Goal: Transaction & Acquisition: Download file/media

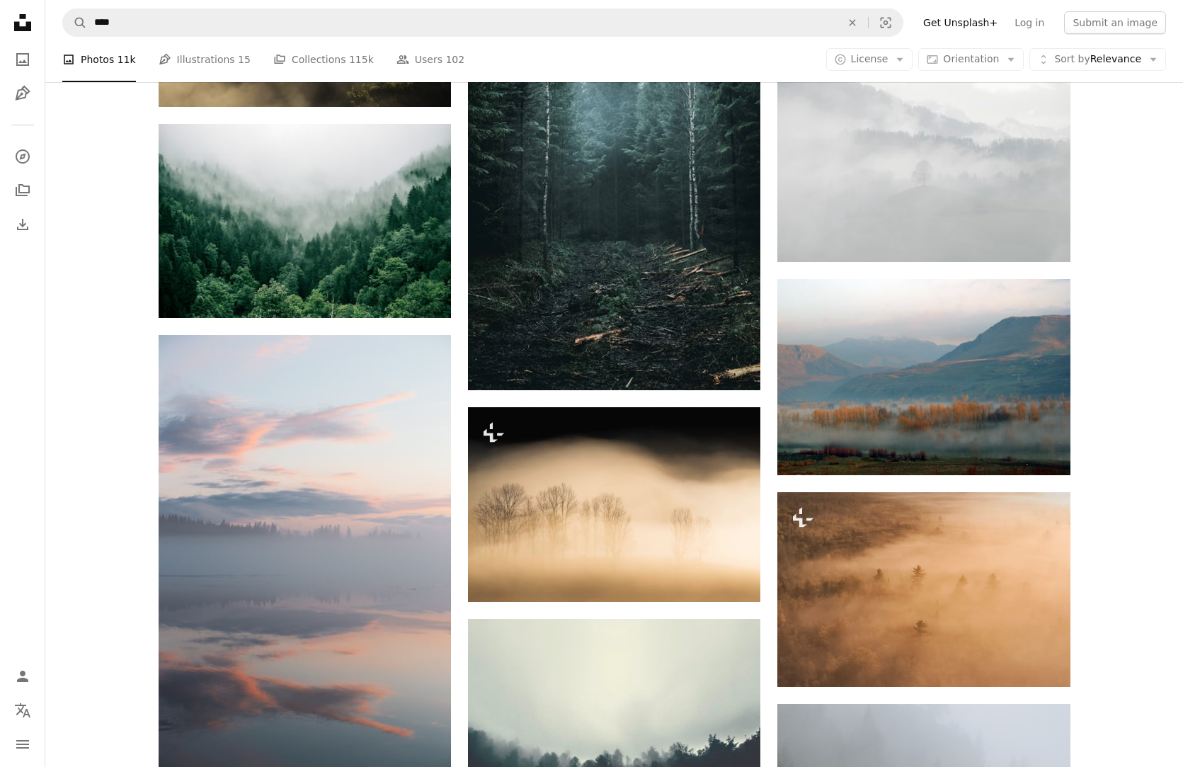
scroll to position [1661, 0]
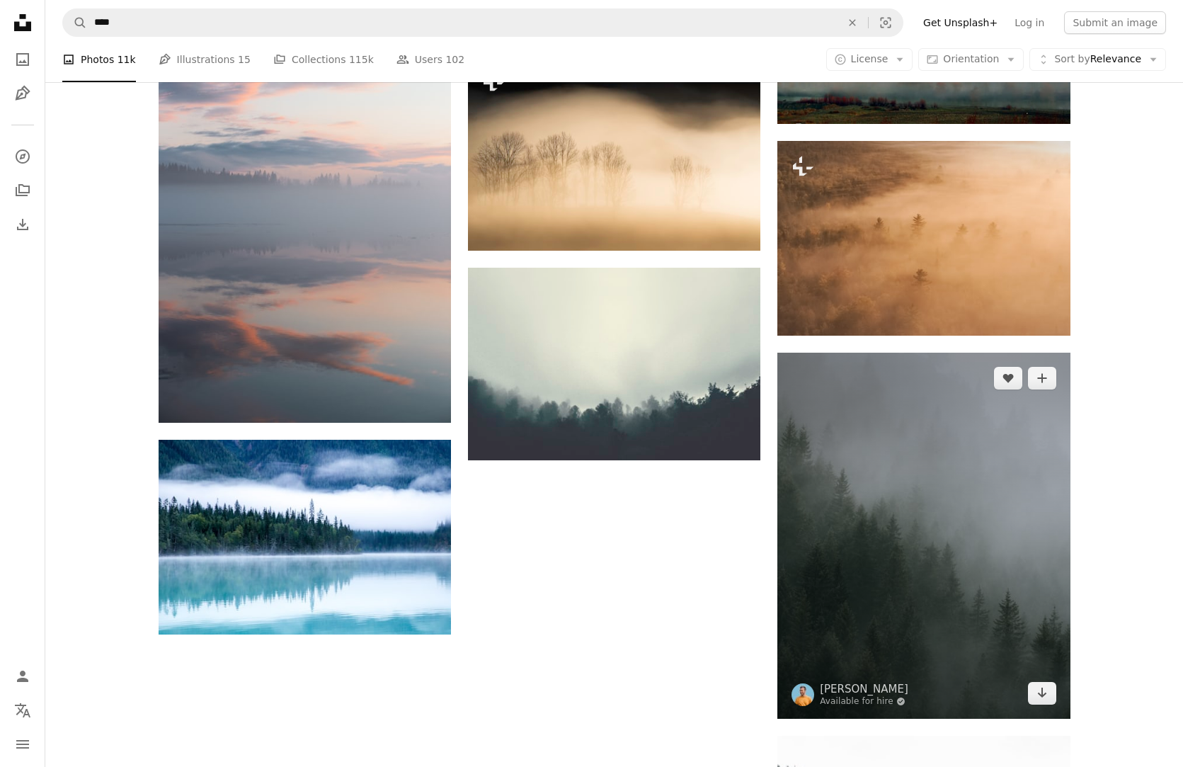
click at [919, 486] on img at bounding box center [924, 536] width 292 height 366
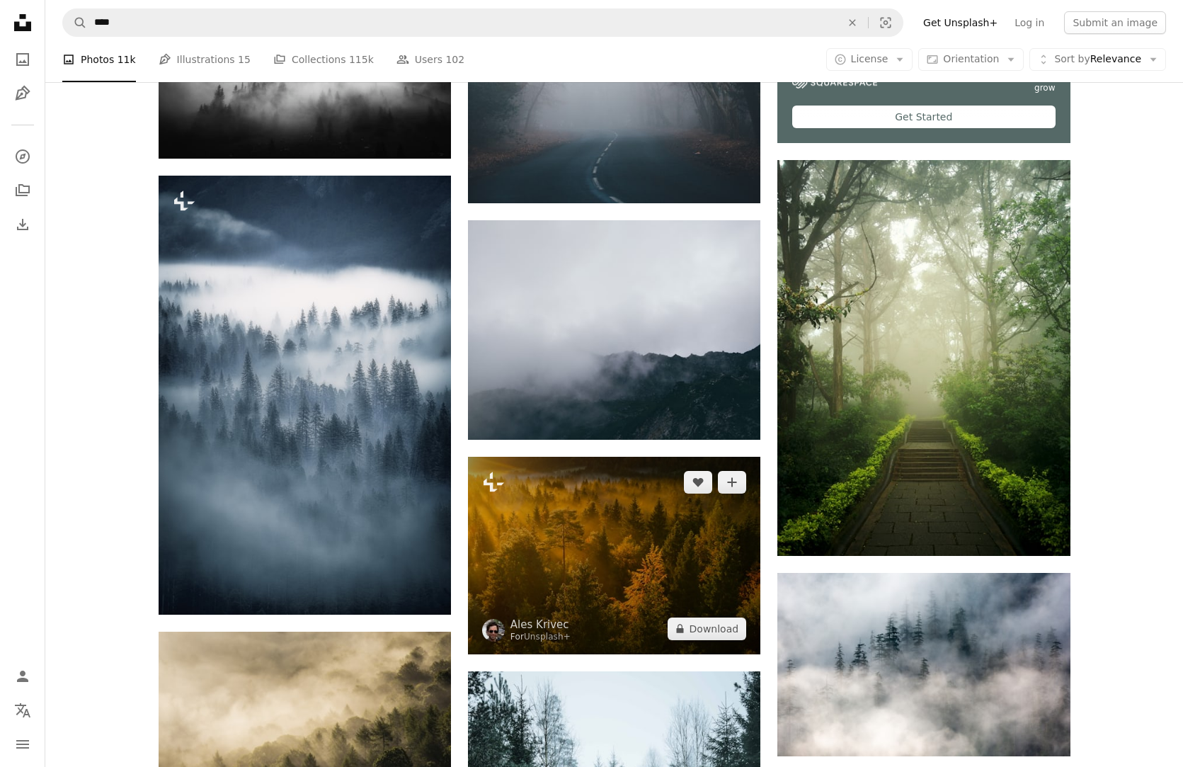
scroll to position [612, 0]
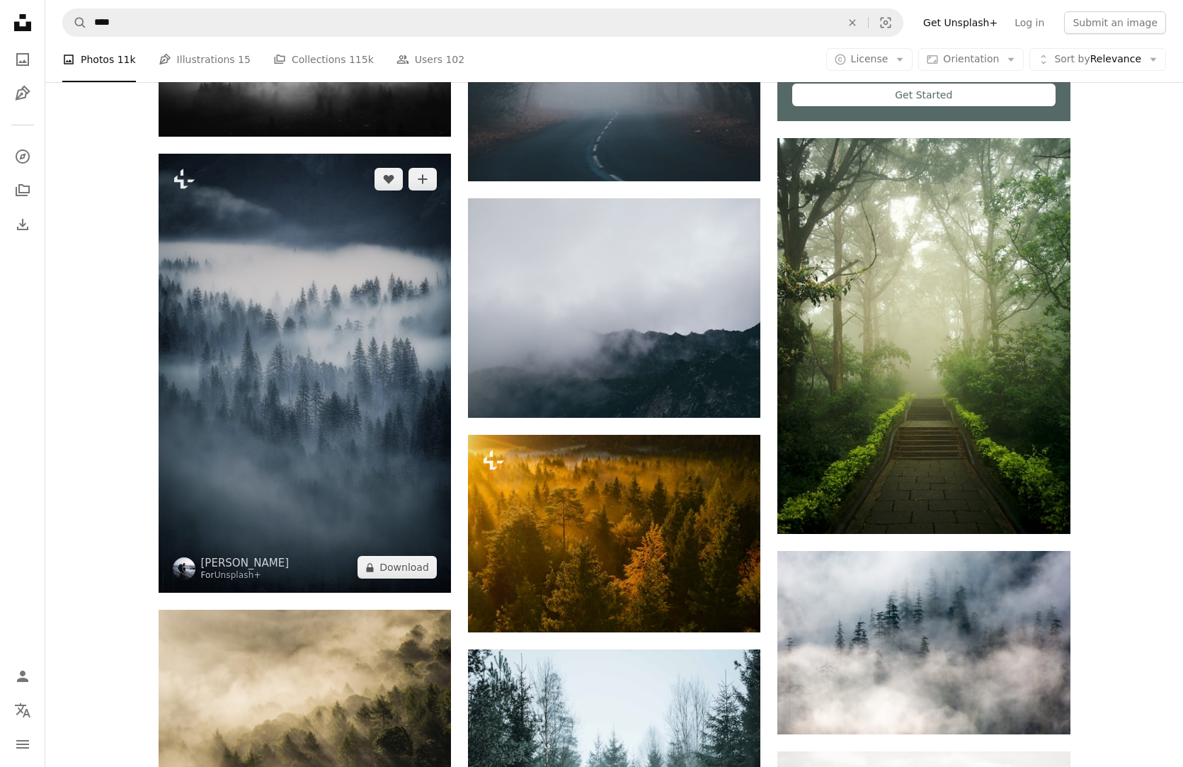
click at [295, 367] on img at bounding box center [305, 373] width 292 height 439
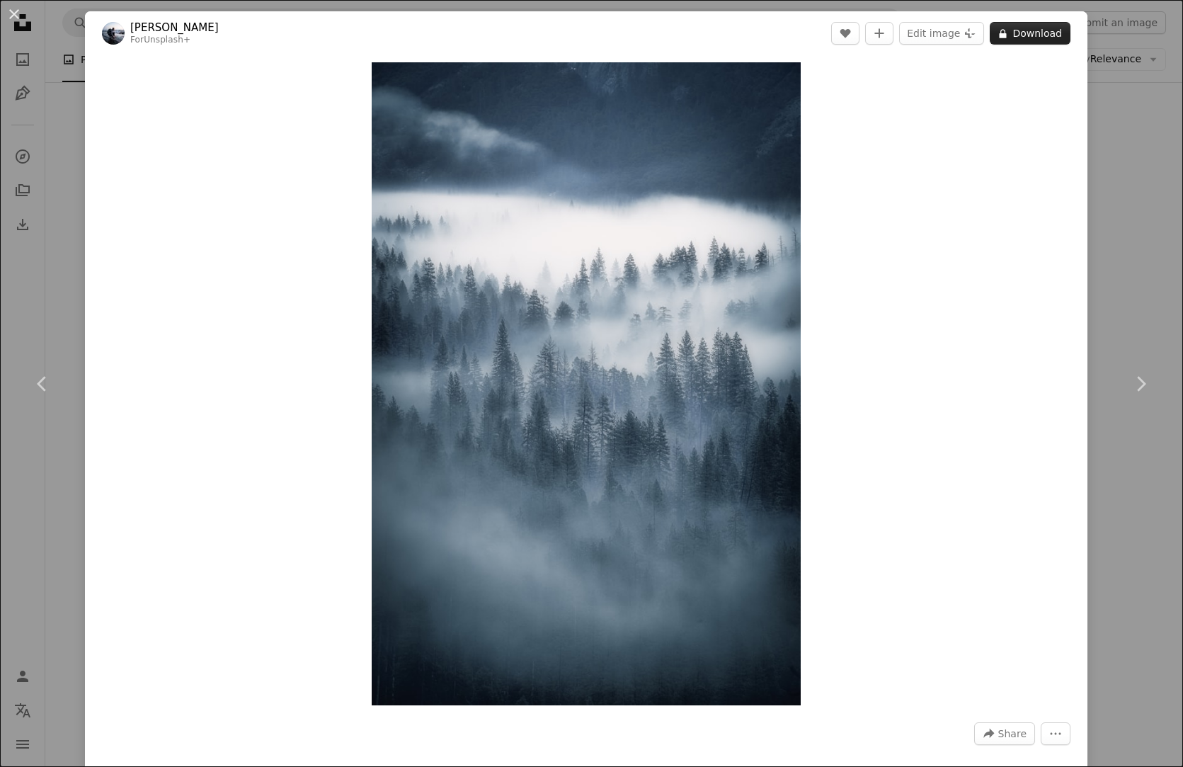
click at [1065, 32] on button "A lock Download" at bounding box center [1030, 33] width 81 height 23
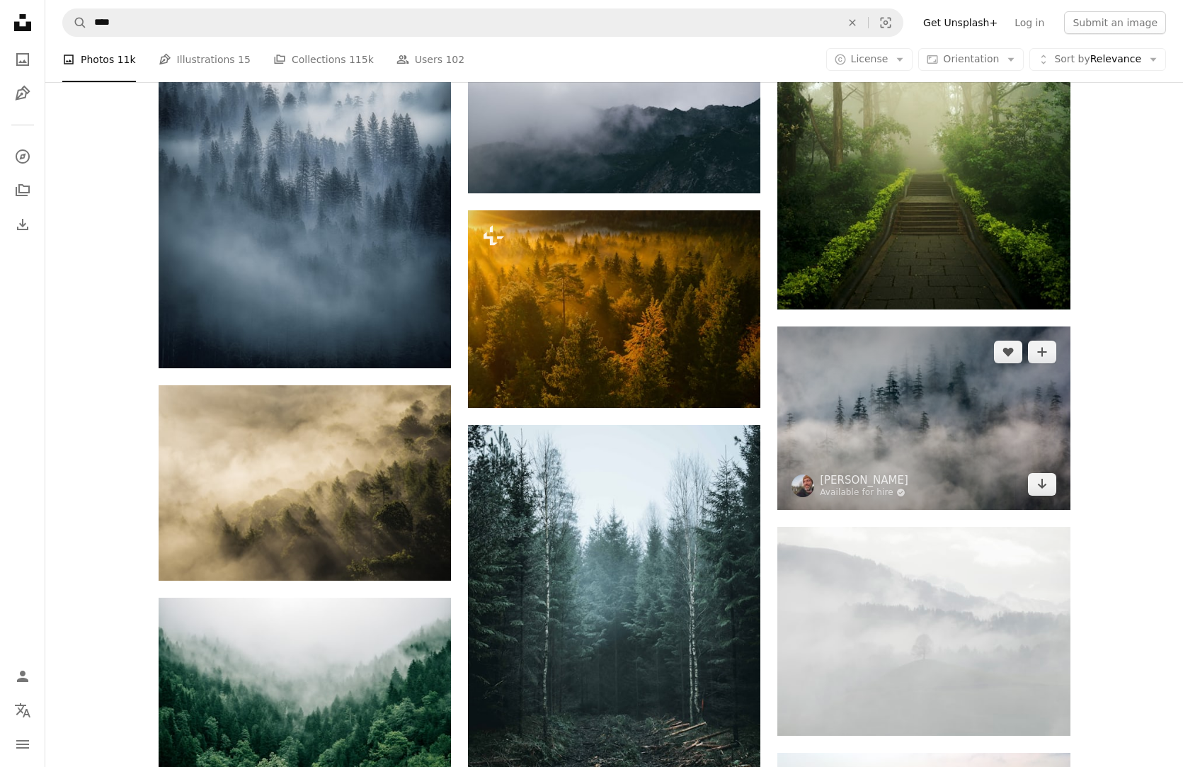
scroll to position [784, 0]
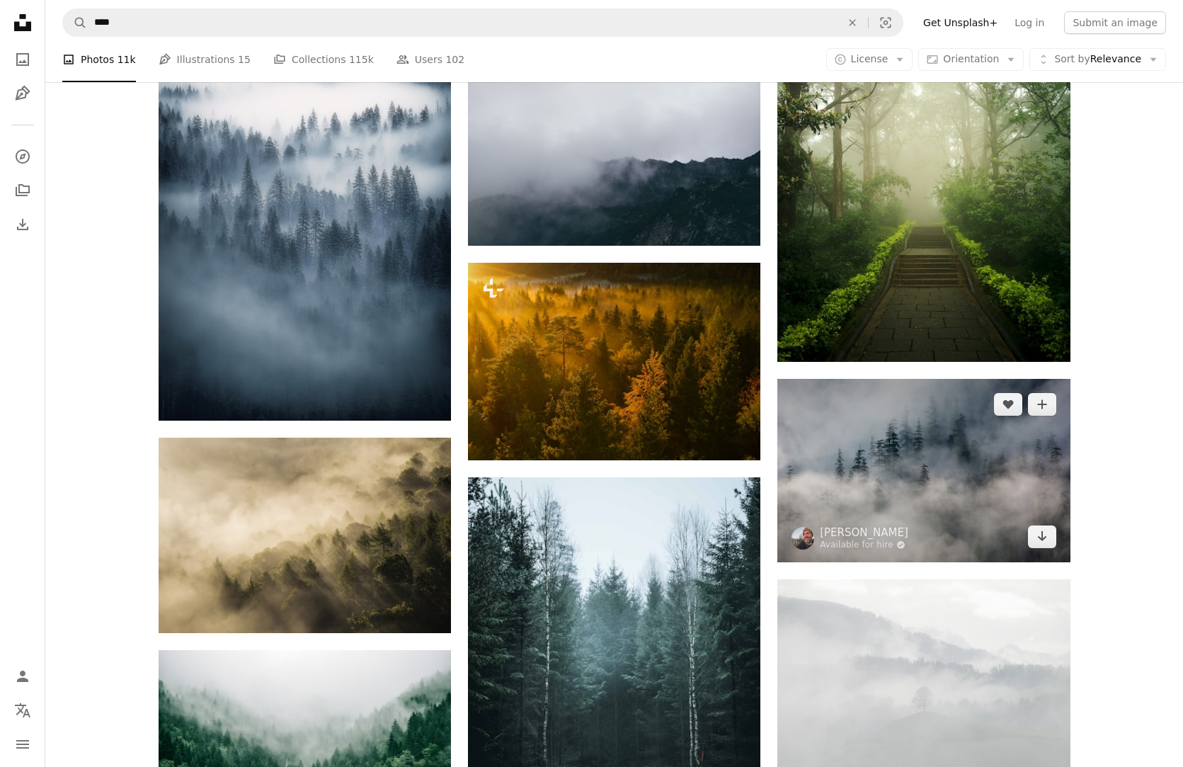
click at [932, 469] on img at bounding box center [924, 470] width 292 height 183
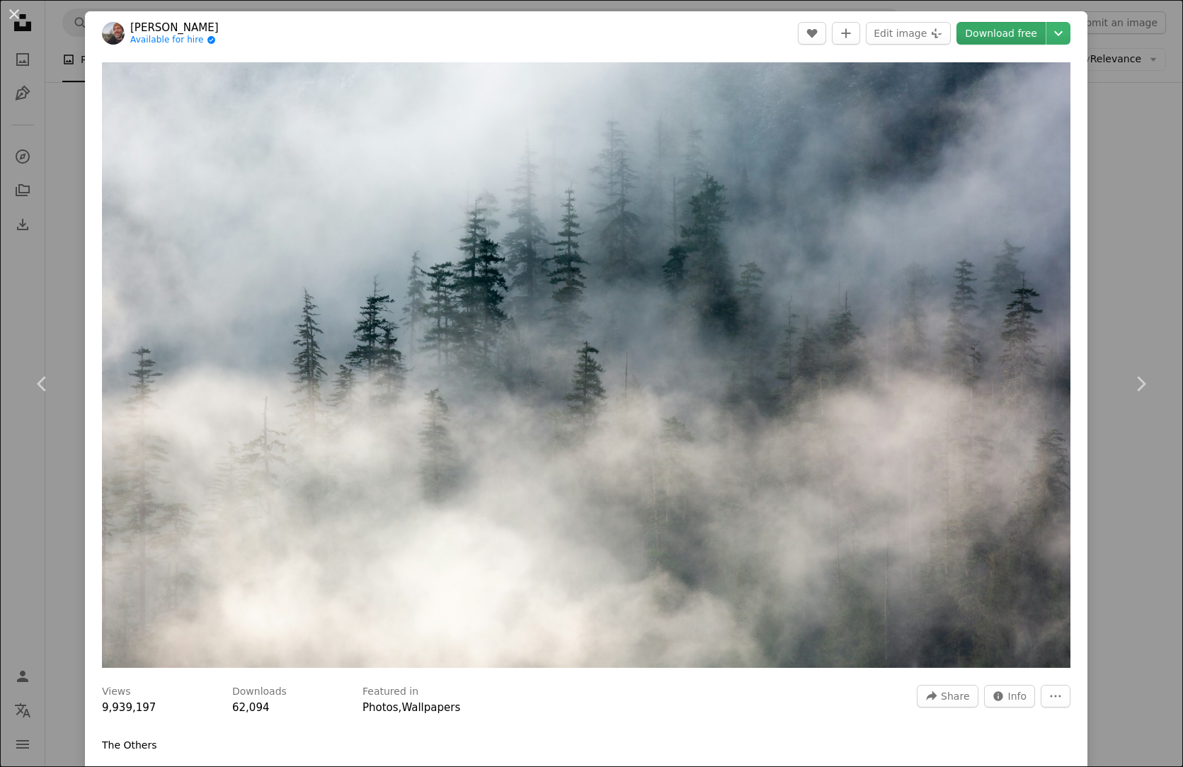
click at [1024, 30] on link "Download free" at bounding box center [1001, 33] width 89 height 23
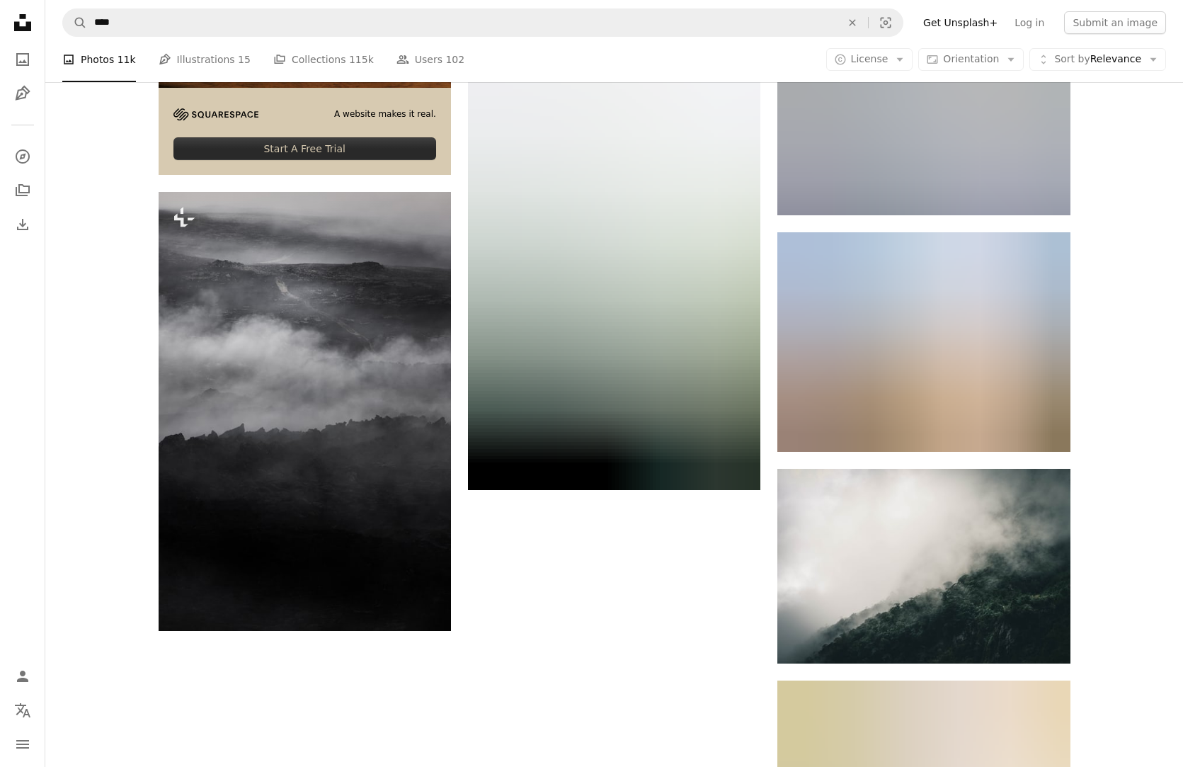
scroll to position [4591, 0]
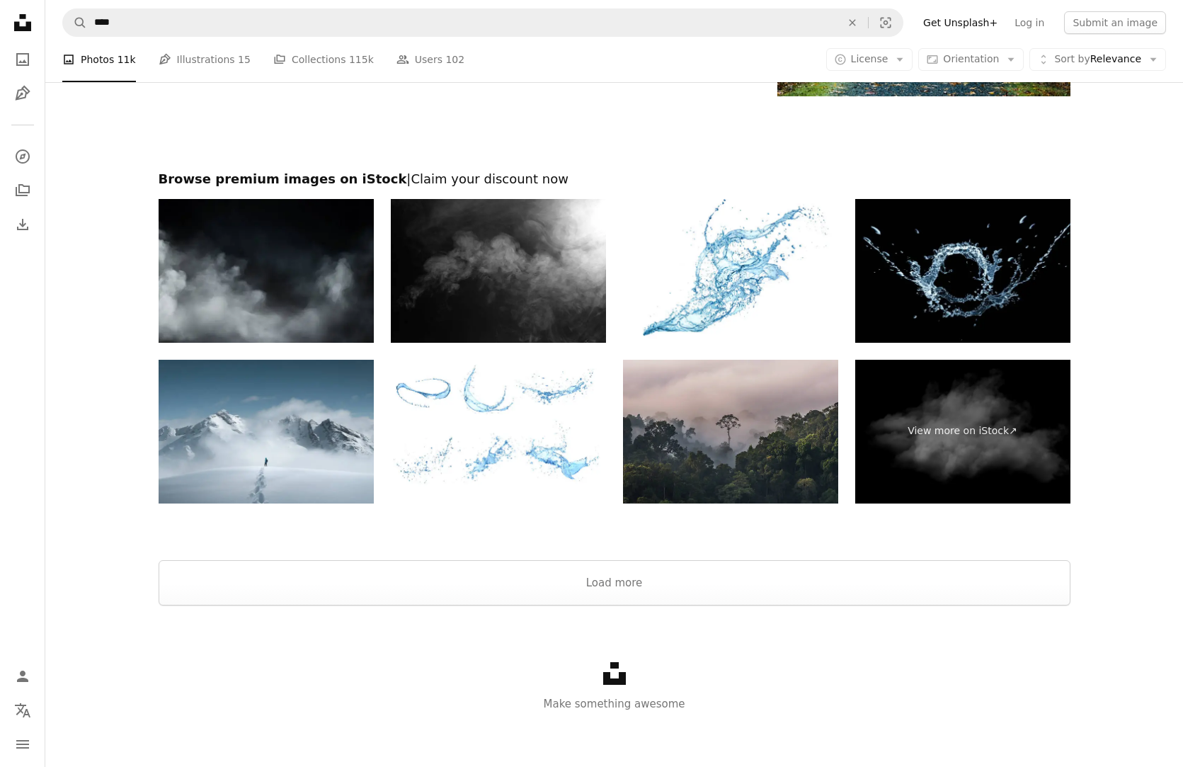
click at [761, 449] on img at bounding box center [730, 432] width 215 height 144
